Goal: Transaction & Acquisition: Book appointment/travel/reservation

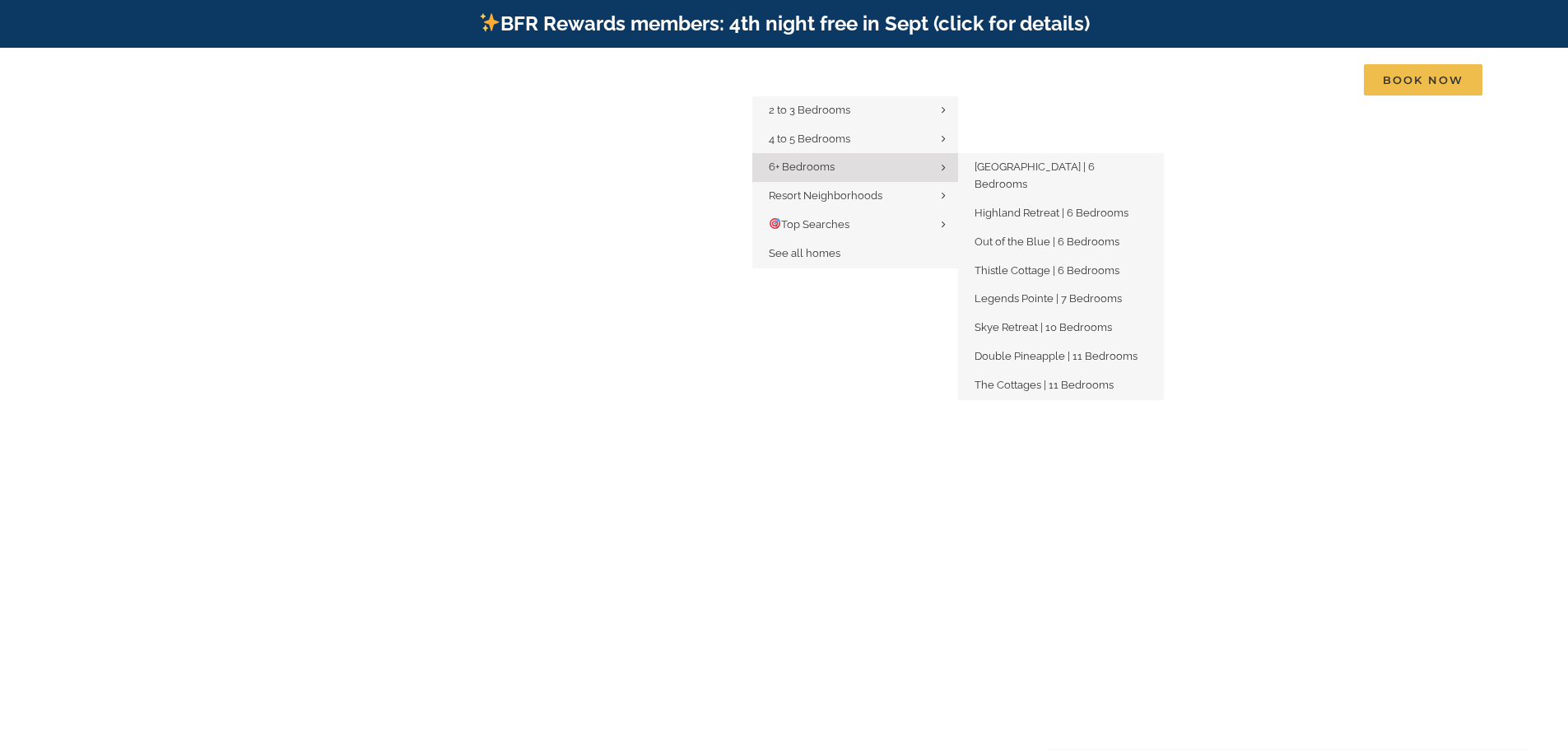
click at [823, 162] on span "6+ Bedrooms" at bounding box center [802, 167] width 66 height 13
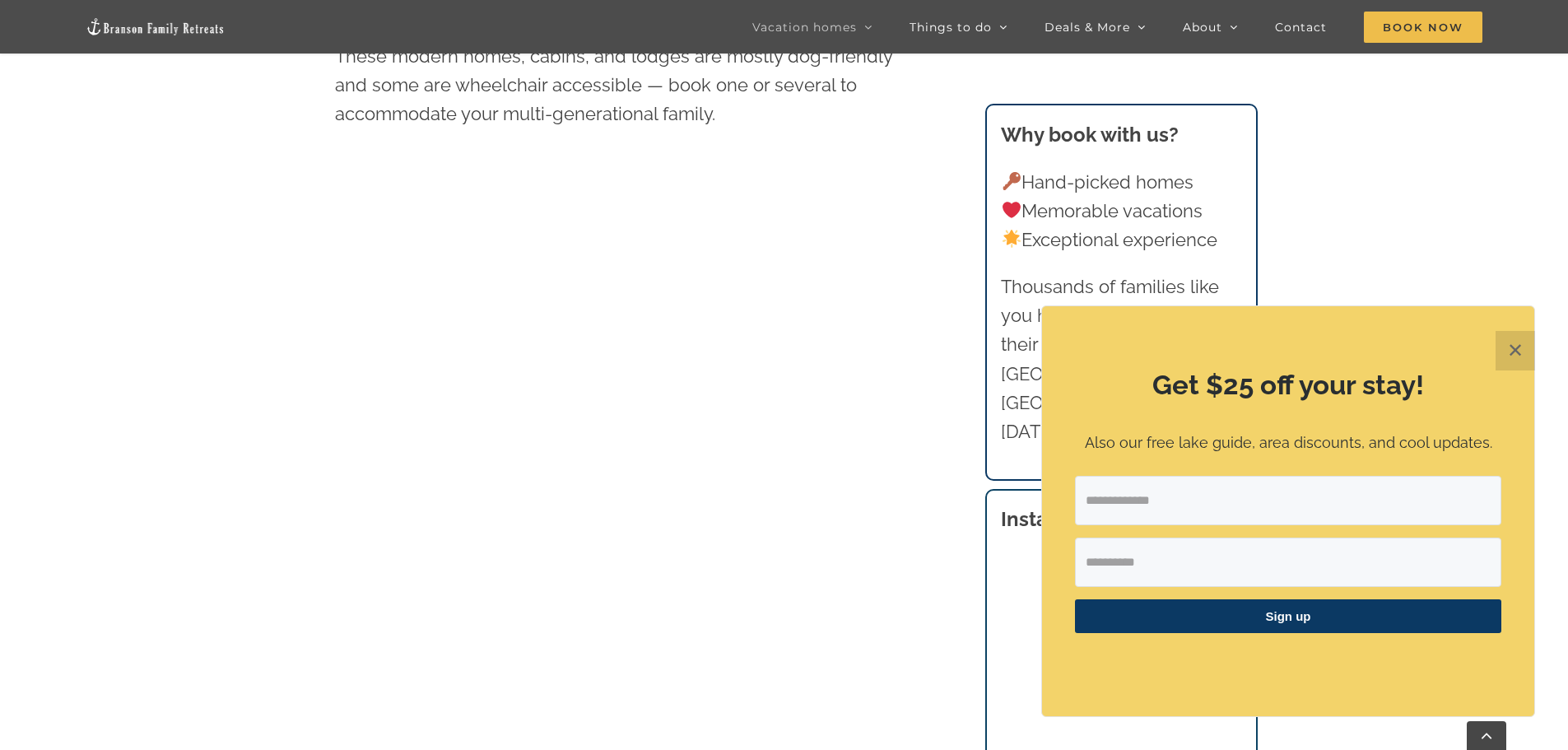
scroll to position [988, 0]
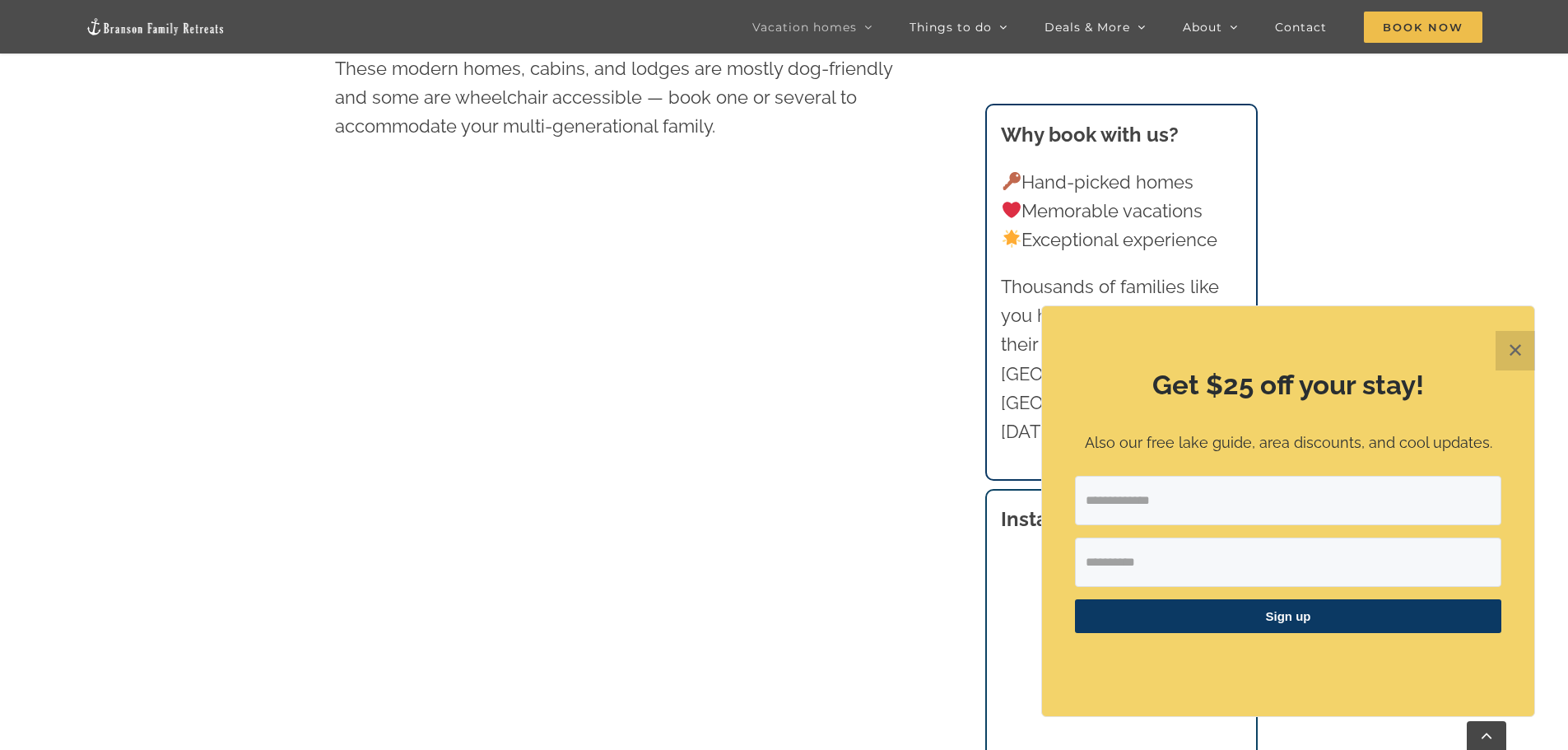
click at [1525, 351] on button "✕" at bounding box center [1516, 351] width 40 height 40
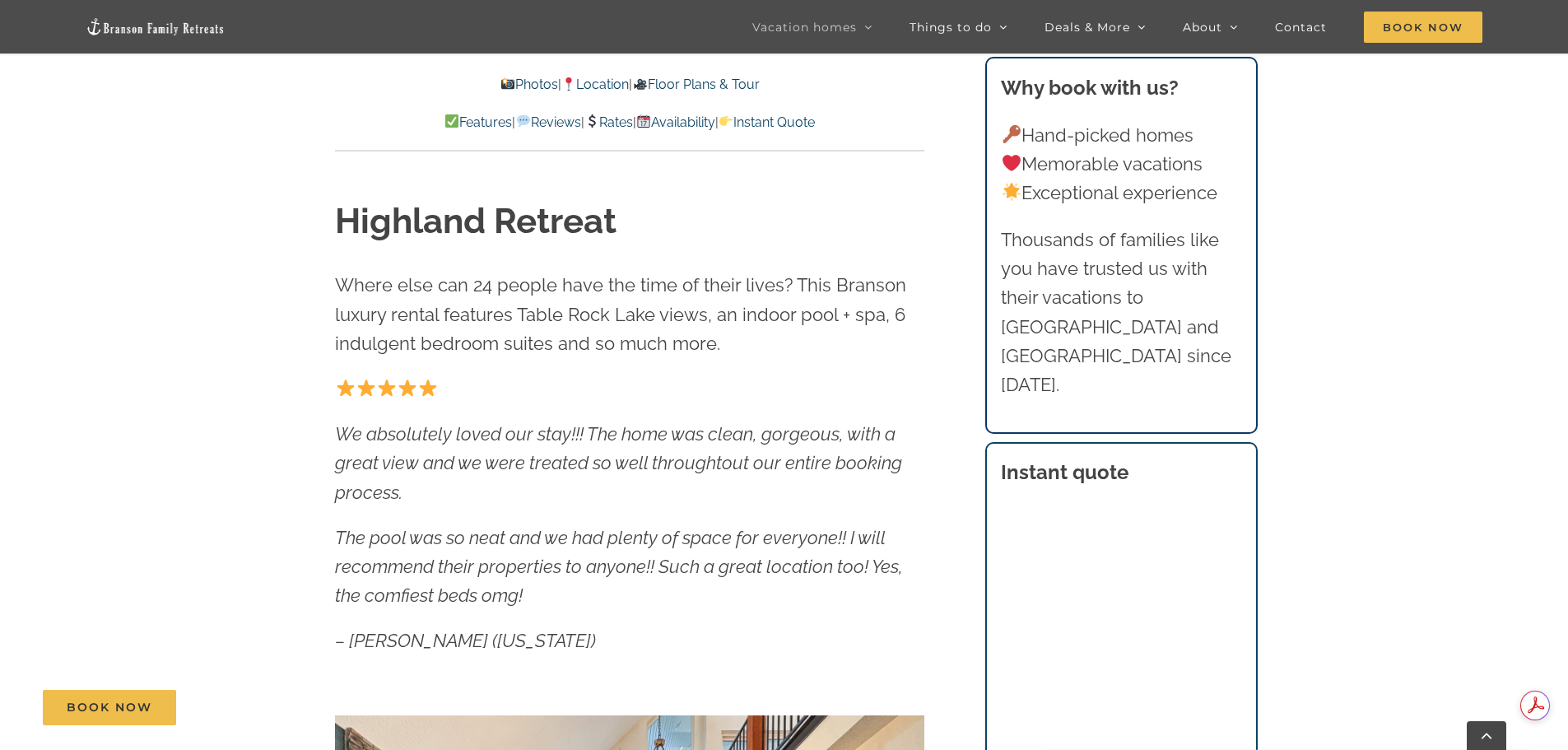
scroll to position [1152, 0]
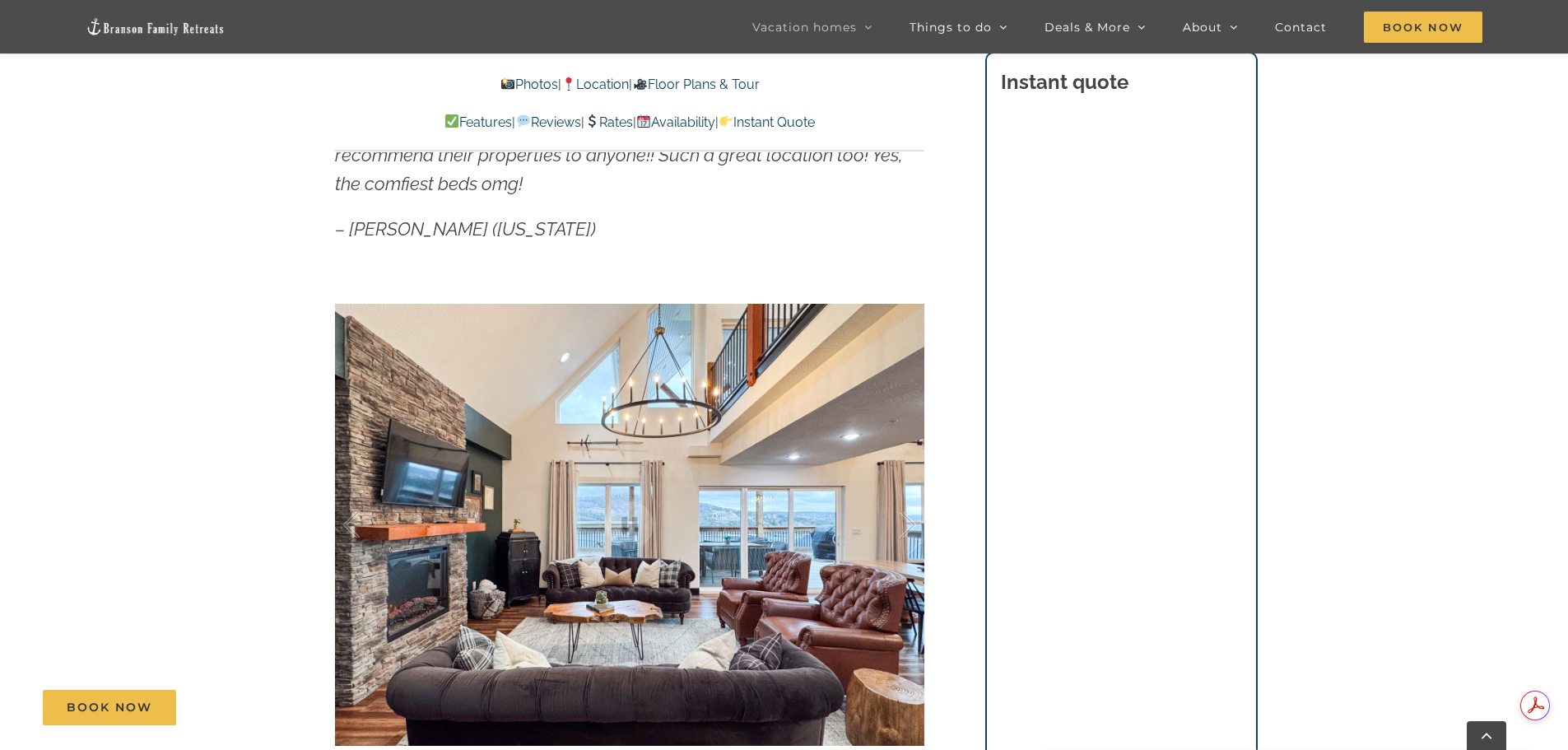
click at [361, 252] on div "Highland Retreat Where else can 24 people have the time of their lives? This Br…" at bounding box center [630, 327] width 589 height 1083
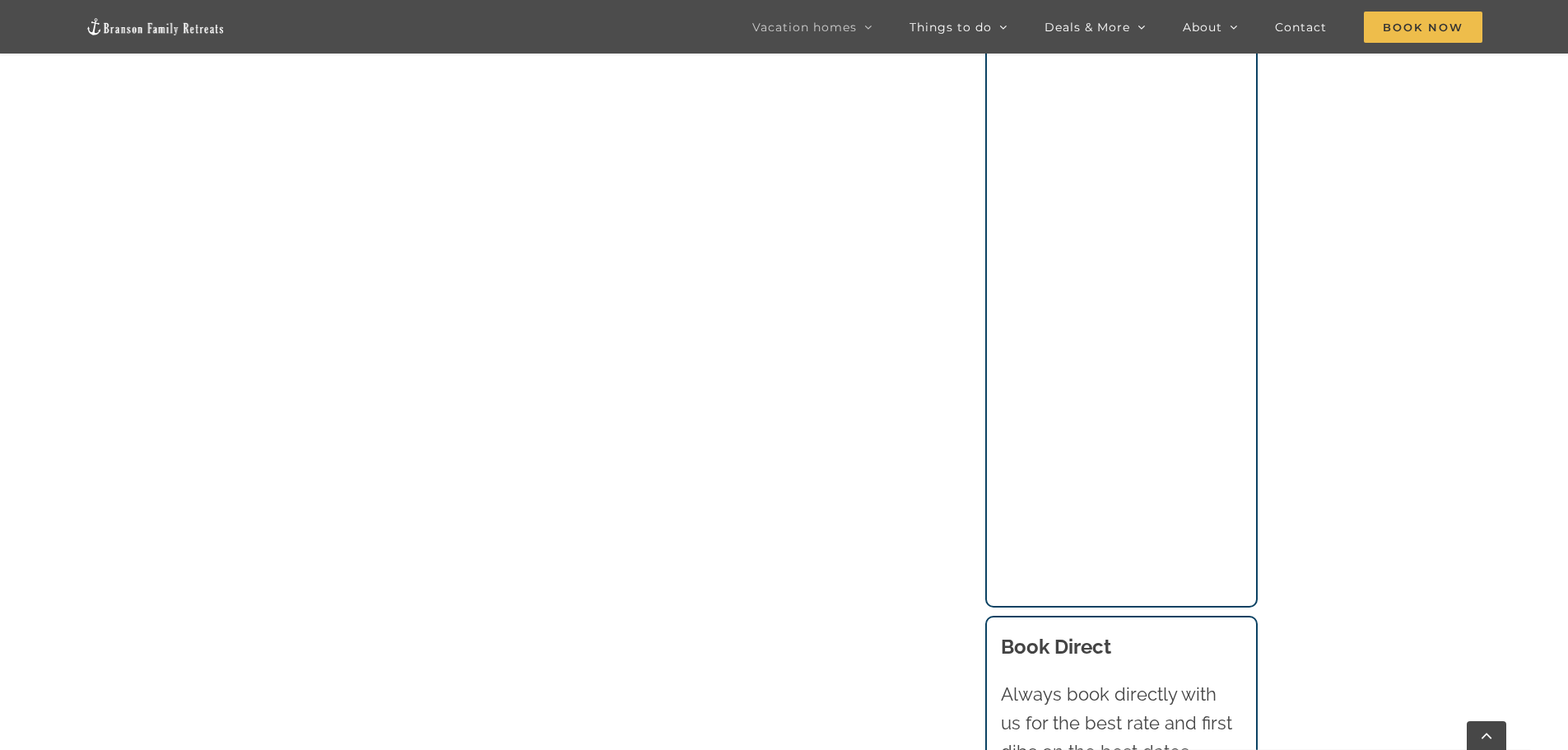
scroll to position [1308, 0]
